Goal: Participate in discussion: Engage in conversation with other users on a specific topic

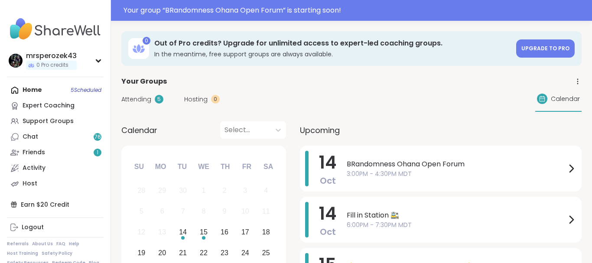
click at [398, 177] on span "3:00PM - 4:30PM MDT" at bounding box center [456, 173] width 219 height 9
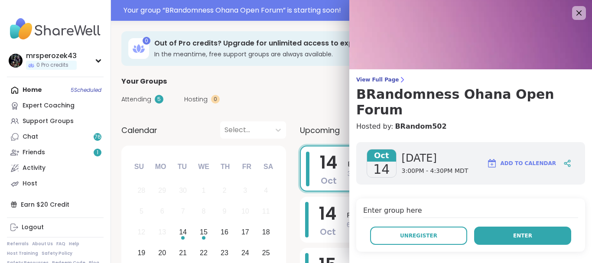
click at [497, 227] on button "Enter" at bounding box center [522, 236] width 97 height 18
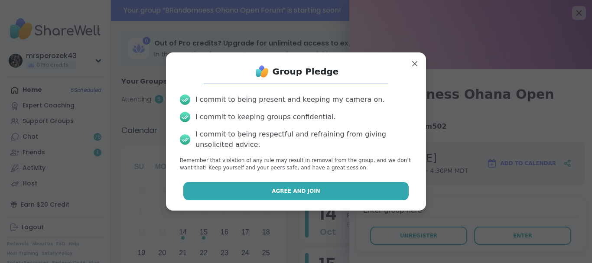
click at [350, 190] on button "Agree and Join" at bounding box center [296, 191] width 226 height 18
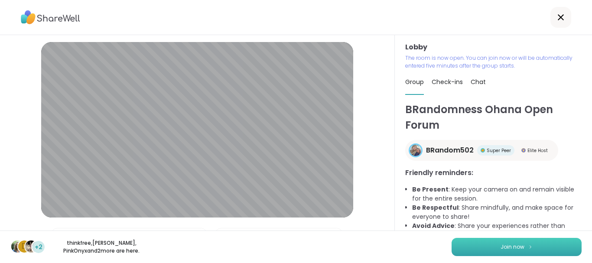
click at [516, 246] on span "Join now" at bounding box center [513, 247] width 24 height 8
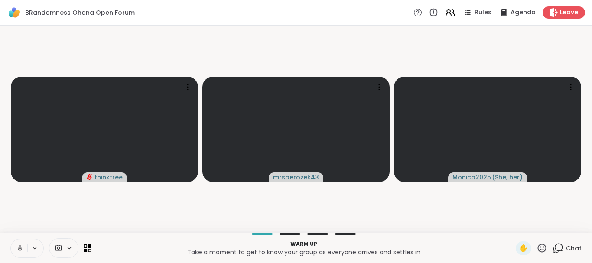
click at [17, 246] on icon at bounding box center [20, 248] width 8 height 8
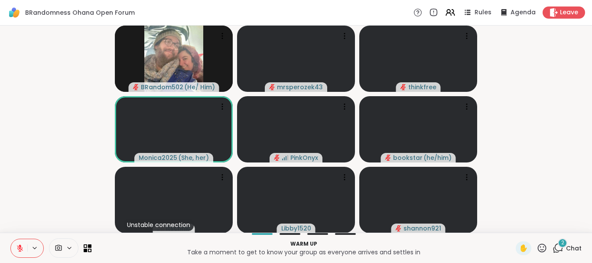
click at [561, 241] on div "2" at bounding box center [563, 243] width 10 height 10
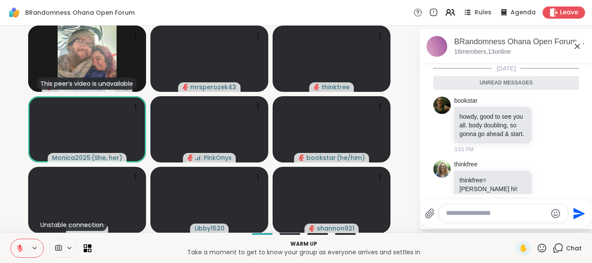
scroll to position [9, 0]
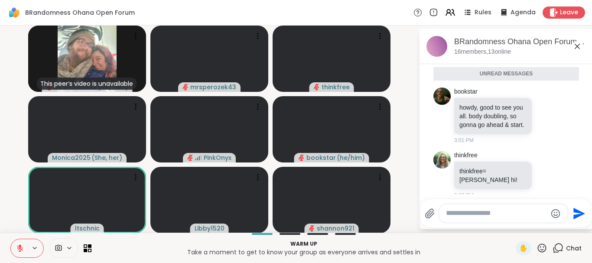
click at [578, 44] on icon at bounding box center [577, 46] width 10 height 10
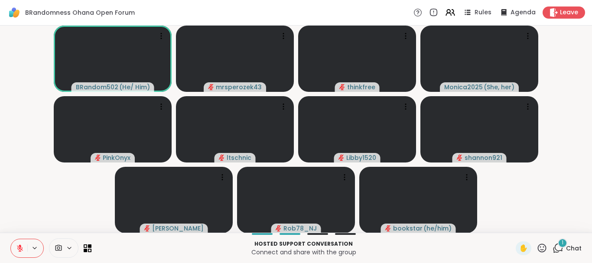
click at [560, 241] on div "1" at bounding box center [563, 243] width 10 height 10
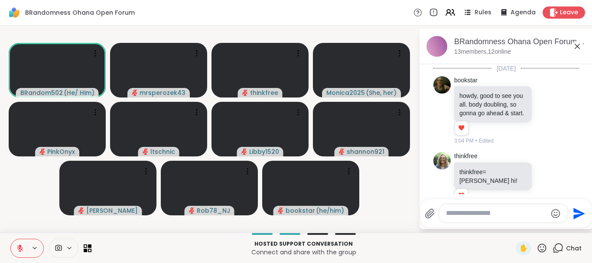
scroll to position [118, 0]
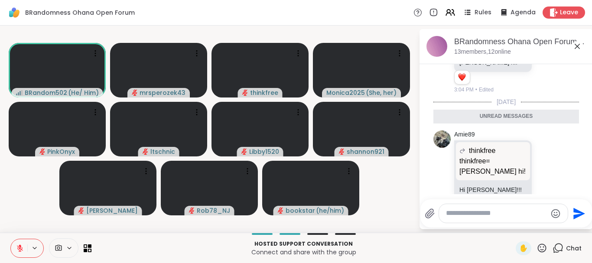
click at [577, 46] on icon at bounding box center [577, 46] width 5 height 5
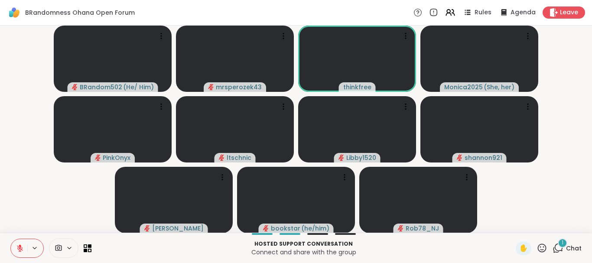
click at [561, 241] on div "1" at bounding box center [563, 243] width 10 height 10
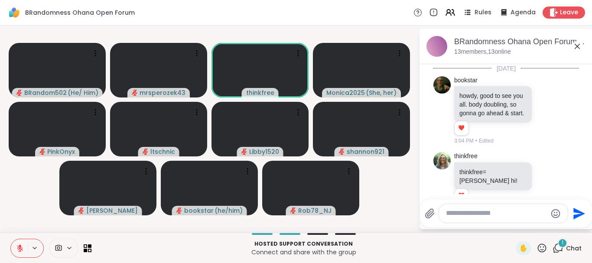
scroll to position [164, 0]
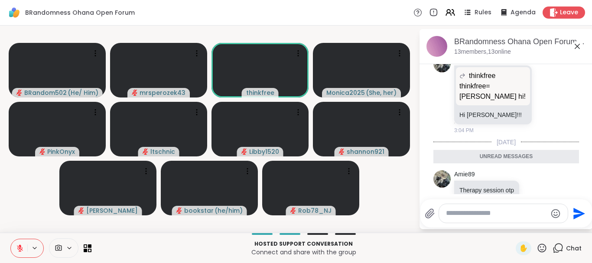
click at [578, 45] on icon at bounding box center [577, 46] width 10 height 10
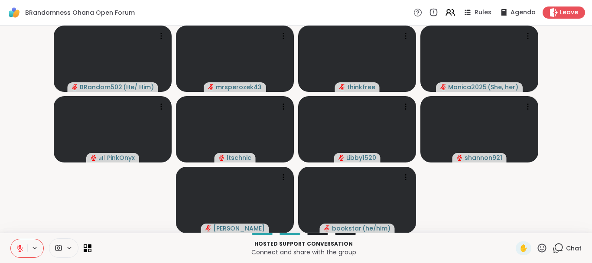
click at [19, 248] on icon at bounding box center [20, 248] width 8 height 8
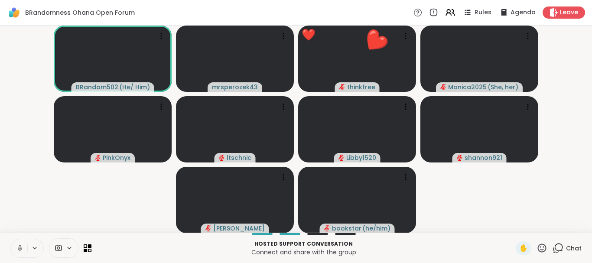
click at [20, 243] on button at bounding box center [19, 248] width 16 height 18
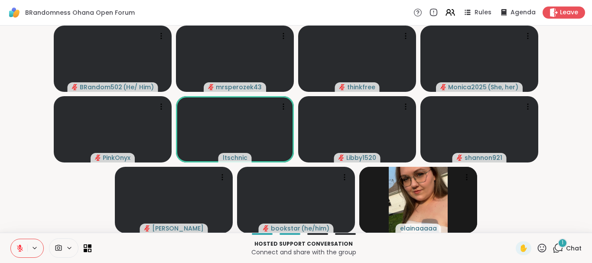
click at [561, 240] on div "1" at bounding box center [563, 243] width 10 height 10
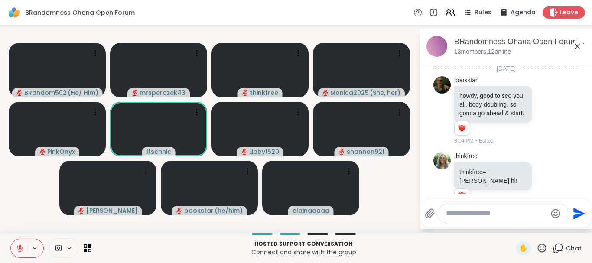
scroll to position [219, 0]
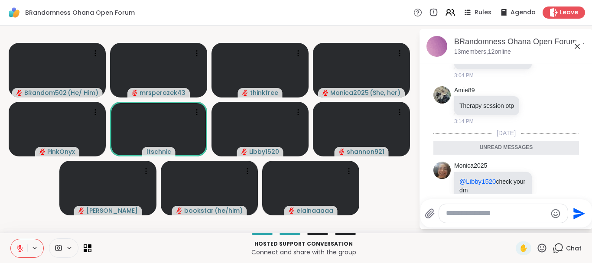
click at [489, 214] on textarea "Type your message" at bounding box center [496, 213] width 101 height 9
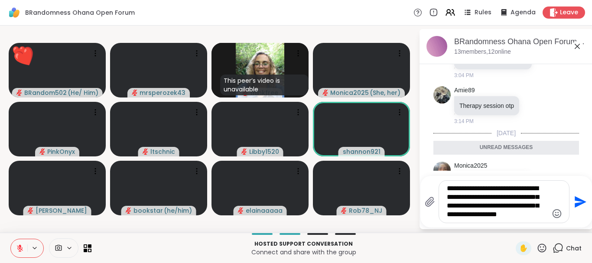
type textarea "**********"
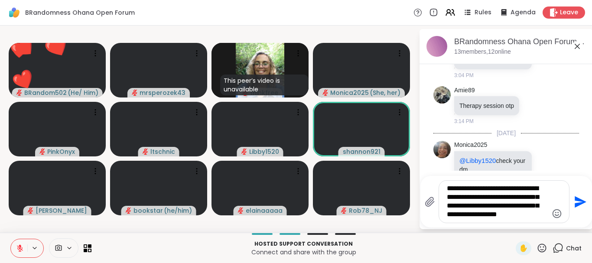
click at [579, 201] on icon "Send" at bounding box center [581, 202] width 12 height 12
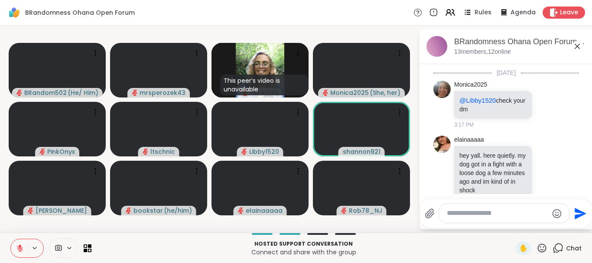
scroll to position [369, 0]
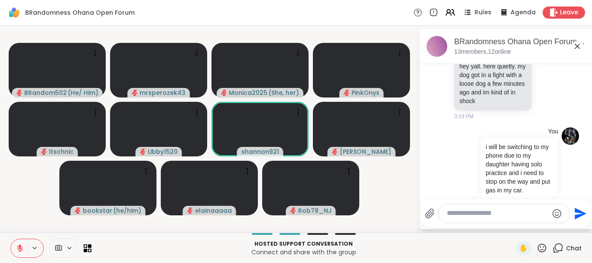
click at [579, 45] on icon at bounding box center [577, 46] width 5 height 5
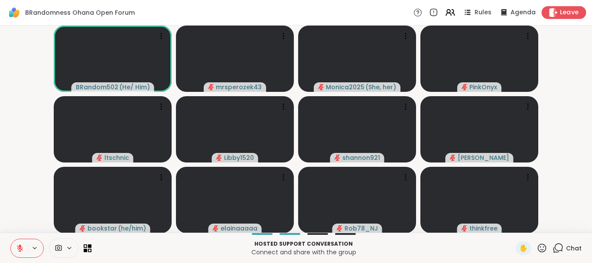
click at [575, 13] on span "Leave" at bounding box center [569, 12] width 19 height 9
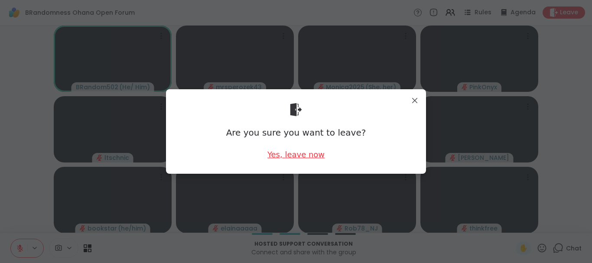
click at [296, 153] on div "Yes, leave now" at bounding box center [295, 154] width 57 height 11
